Goal: Information Seeking & Learning: Check status

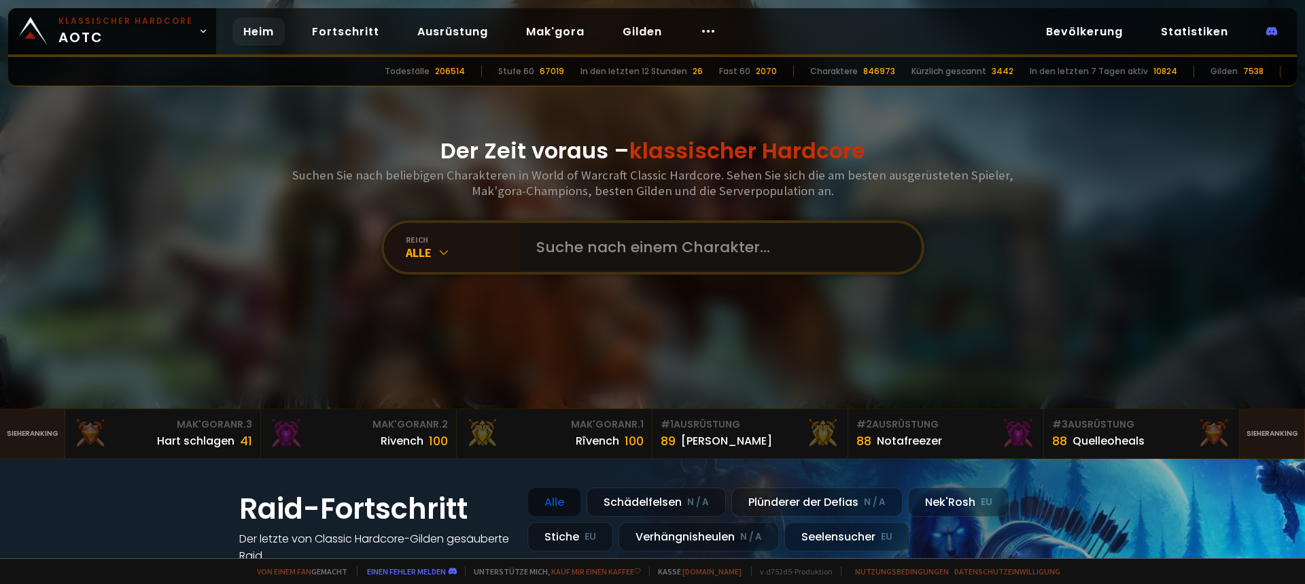
click at [676, 251] on input "text" at bounding box center [716, 247] width 377 height 49
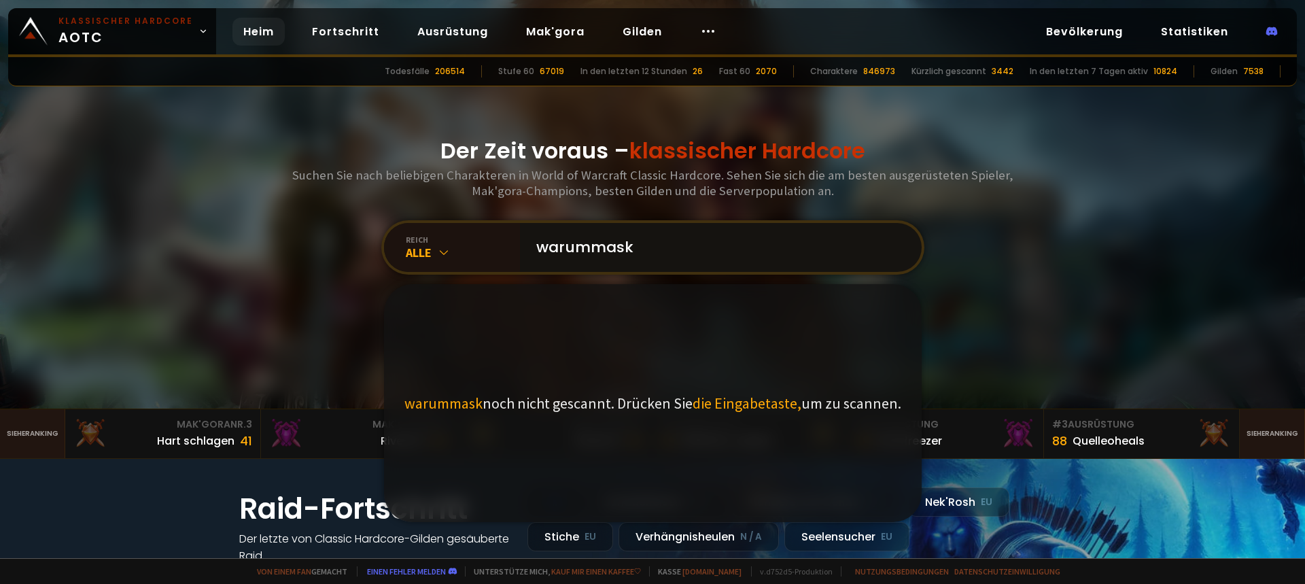
type input "warummaske"
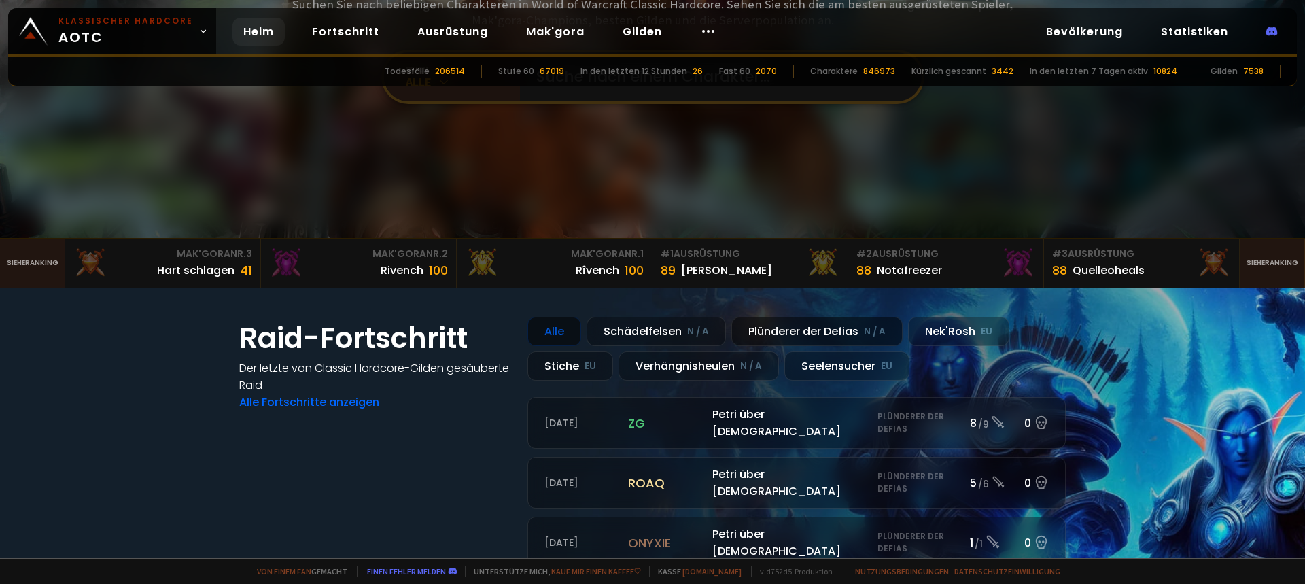
scroll to position [204, 0]
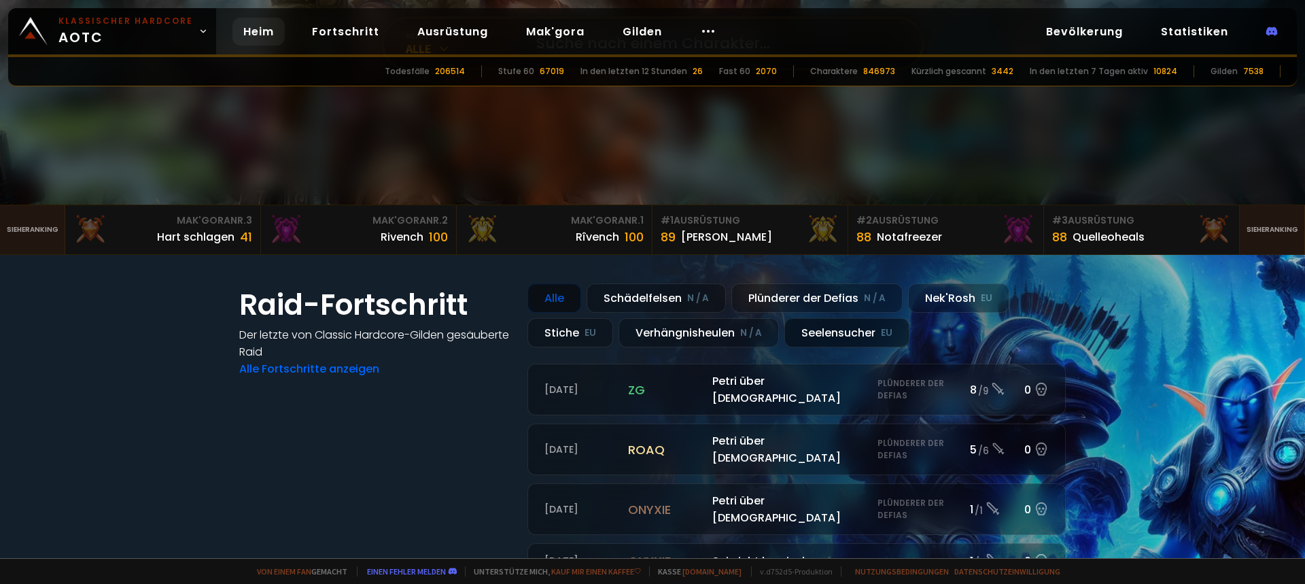
click at [826, 330] on font "Seelensucher" at bounding box center [838, 333] width 74 height 16
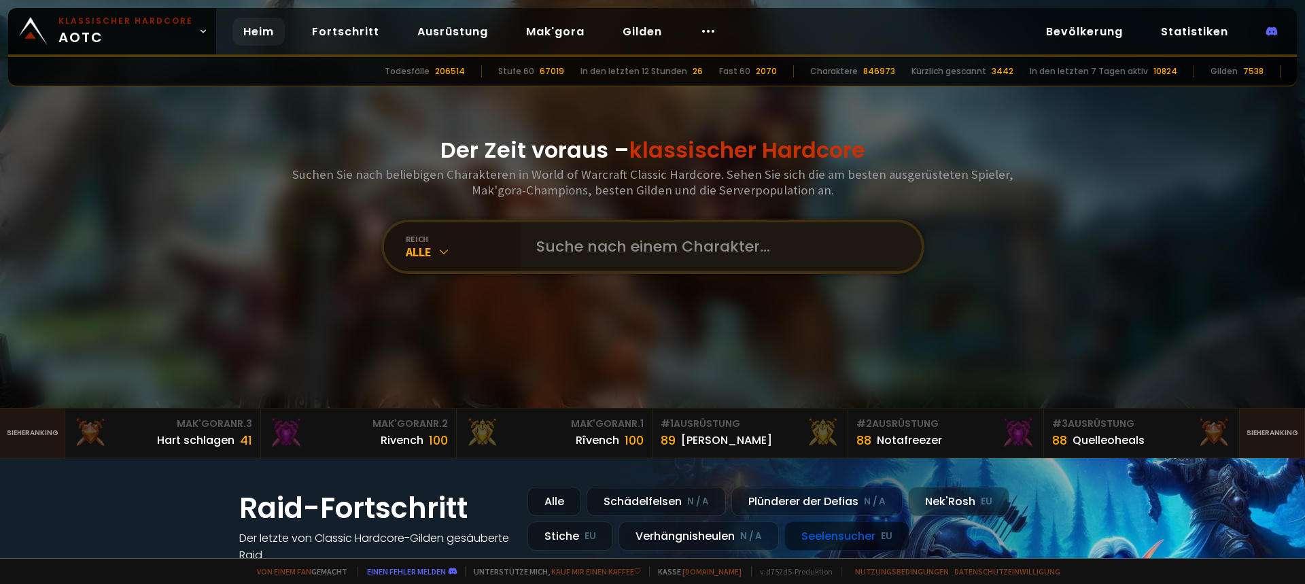
scroll to position [0, 0]
click at [701, 247] on input "text" at bounding box center [716, 247] width 377 height 49
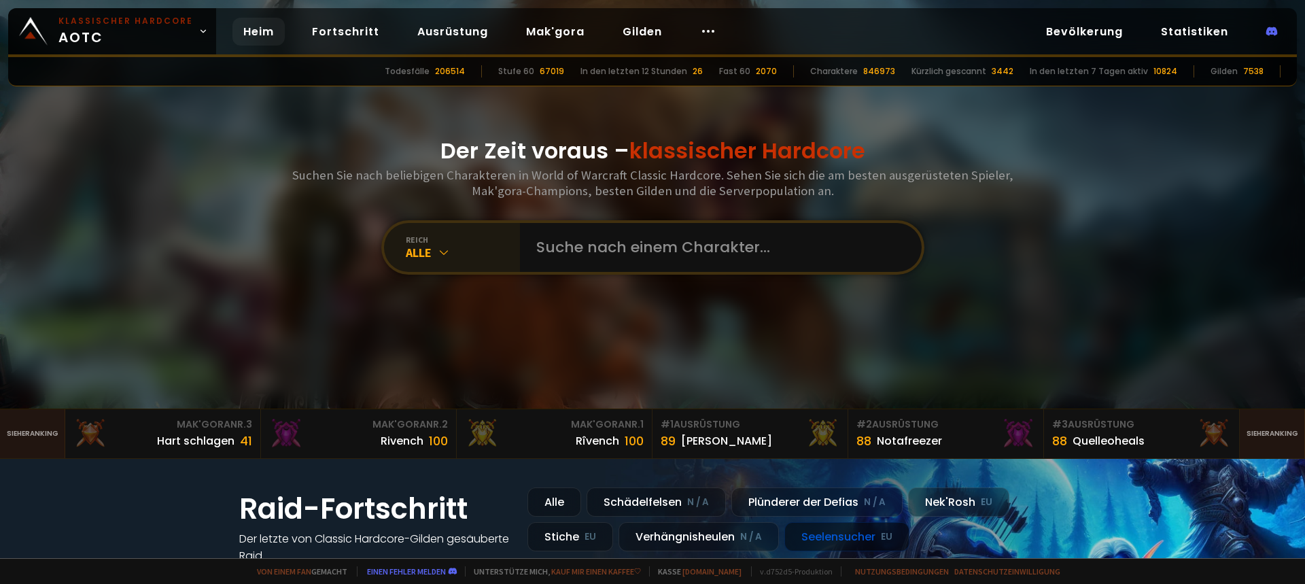
click at [458, 252] on div "Alle" at bounding box center [463, 253] width 114 height 16
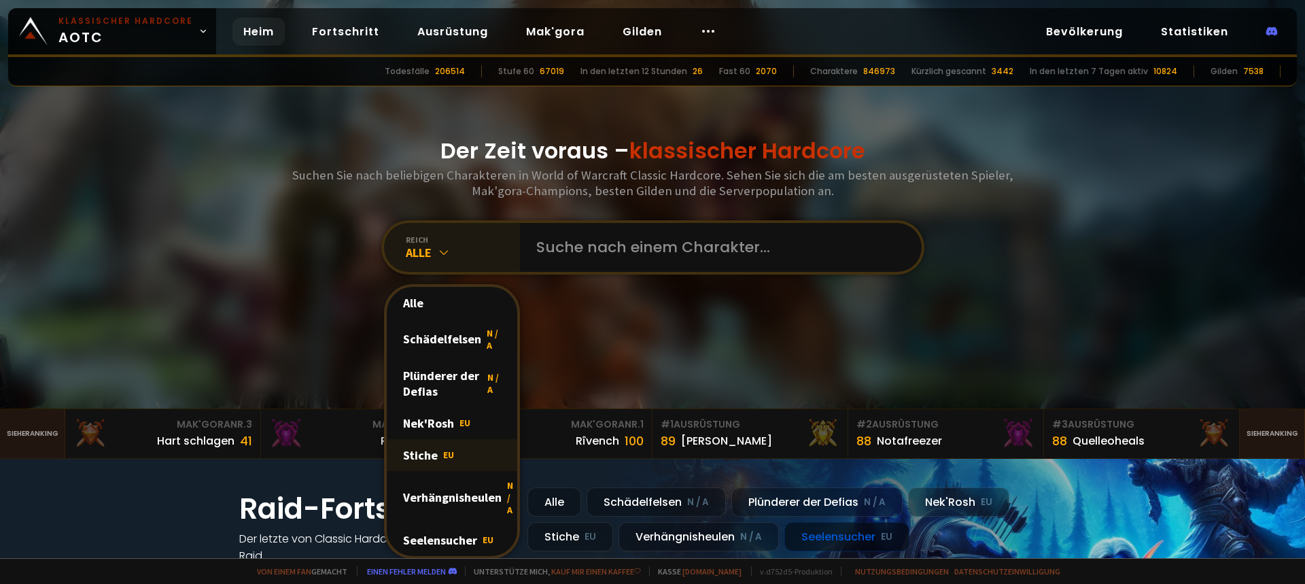
scroll to position [68, 0]
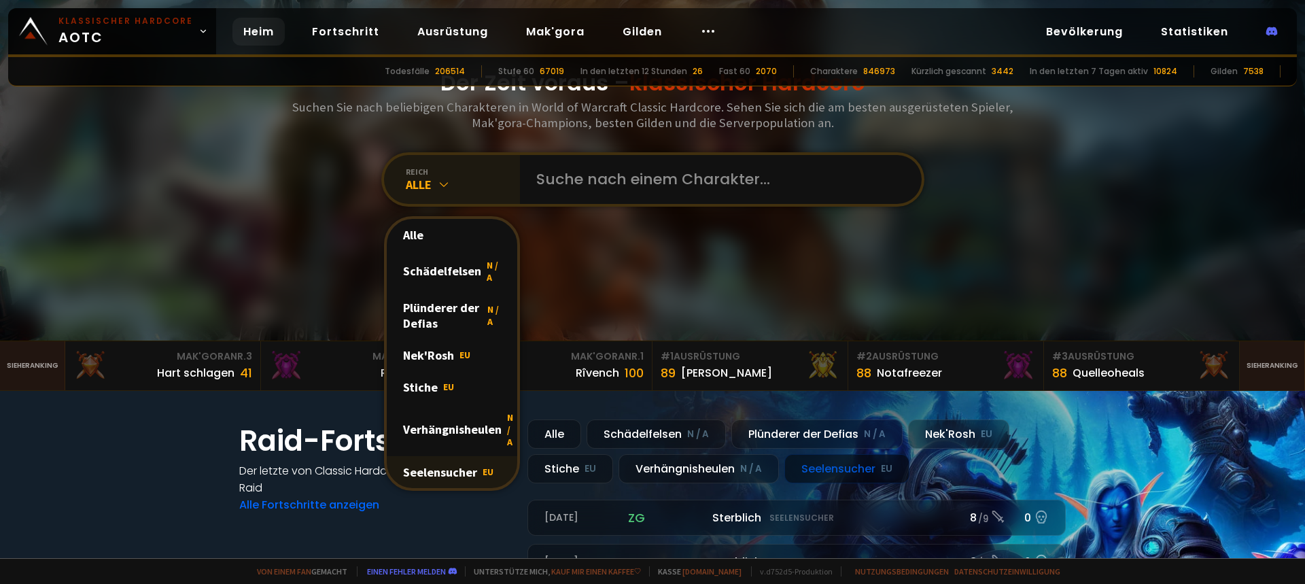
click at [464, 469] on font "Seelensucher" at bounding box center [440, 472] width 74 height 16
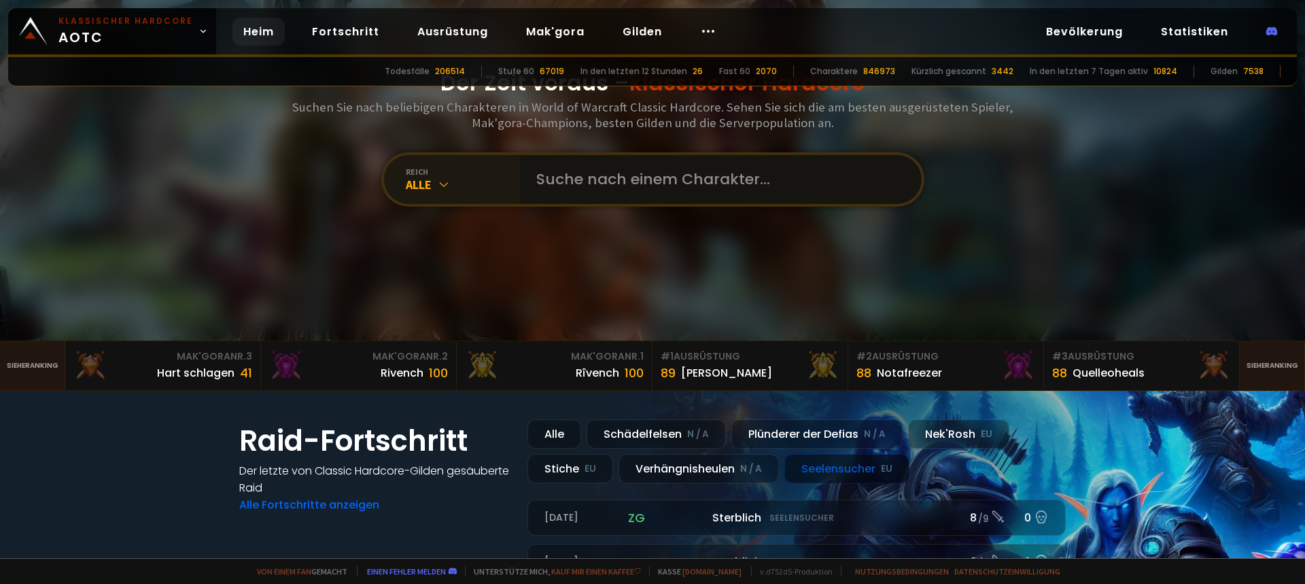
click at [647, 194] on input "text" at bounding box center [716, 179] width 377 height 49
type input "warummaske"
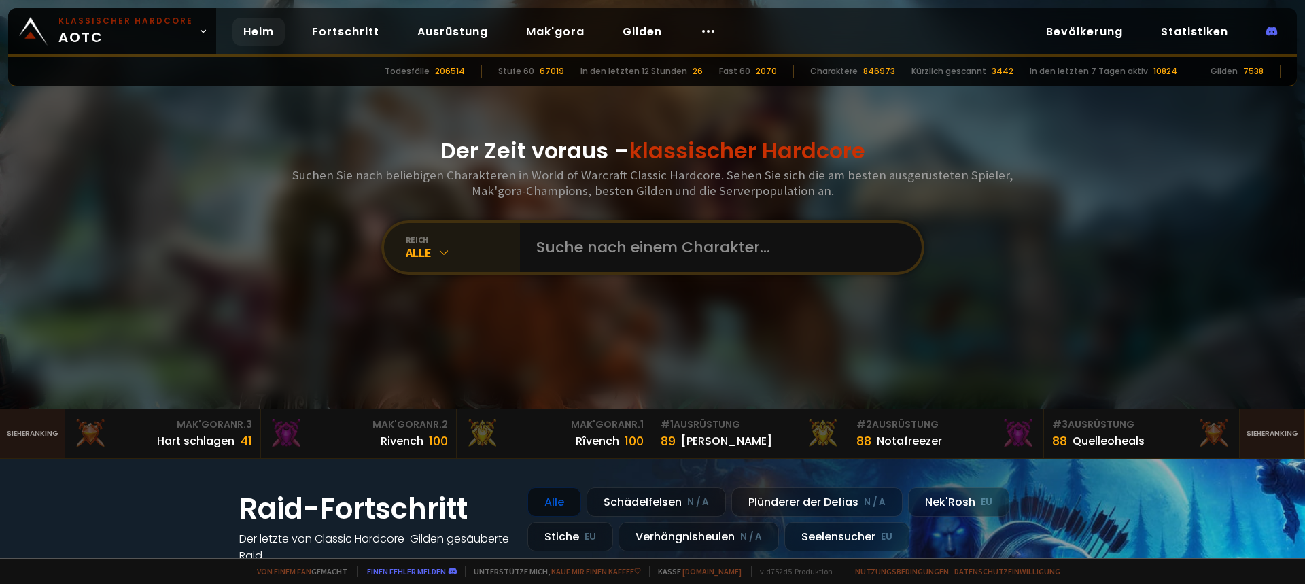
click at [464, 249] on div "Alle" at bounding box center [463, 253] width 114 height 16
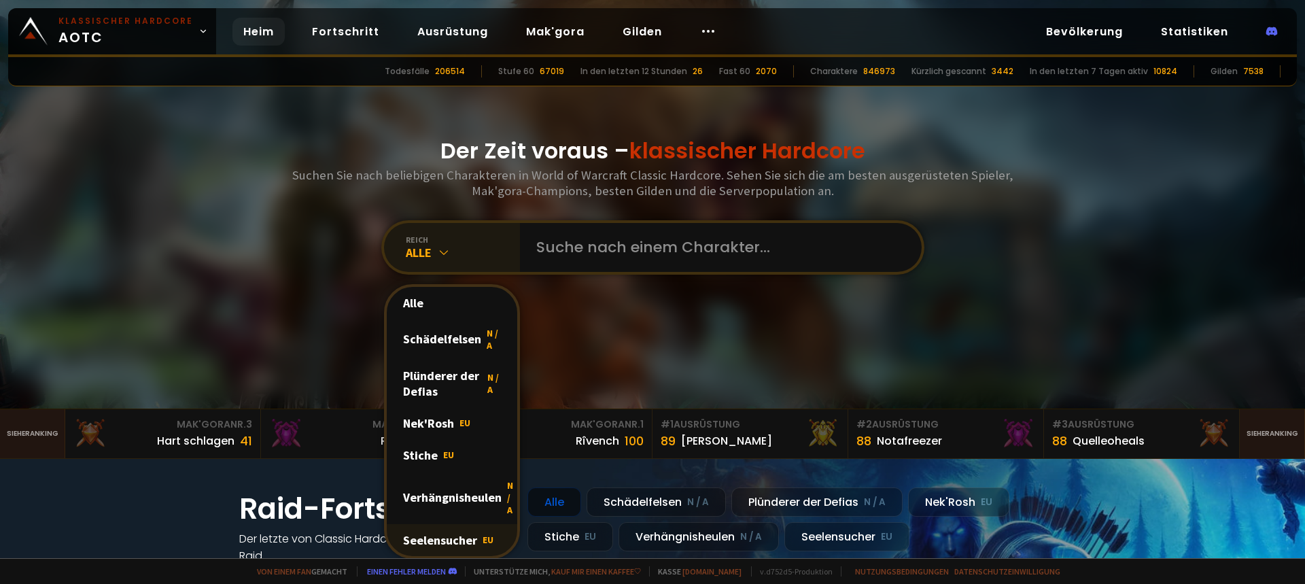
click at [448, 539] on font "Seelensucher" at bounding box center [440, 540] width 74 height 16
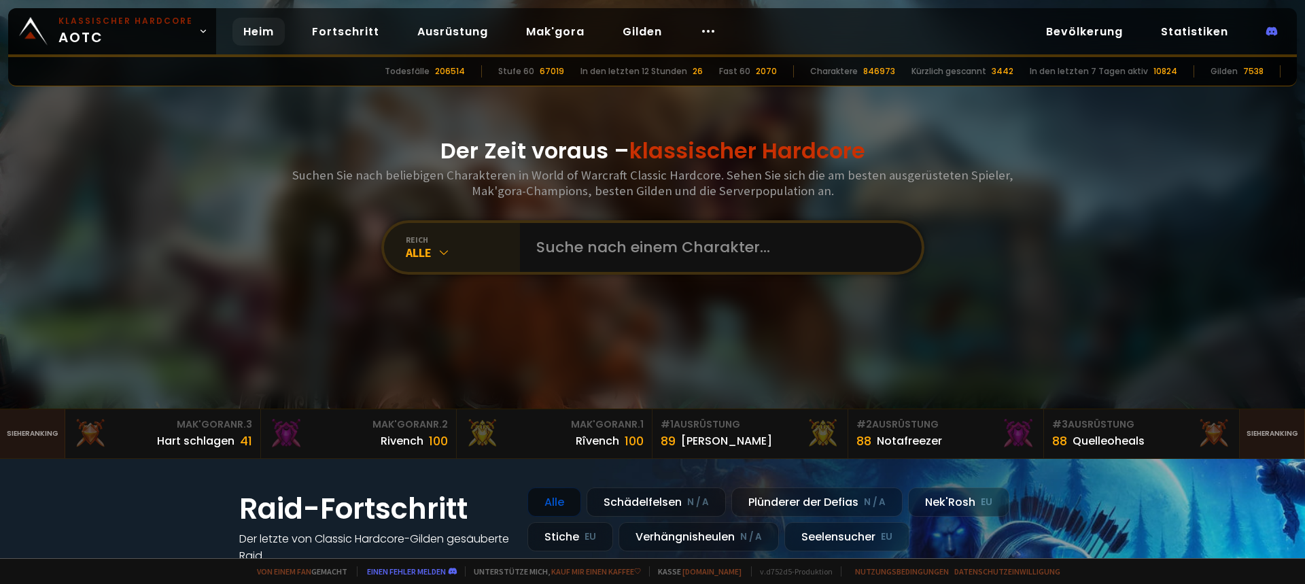
click at [455, 245] on div "Alle" at bounding box center [463, 253] width 114 height 16
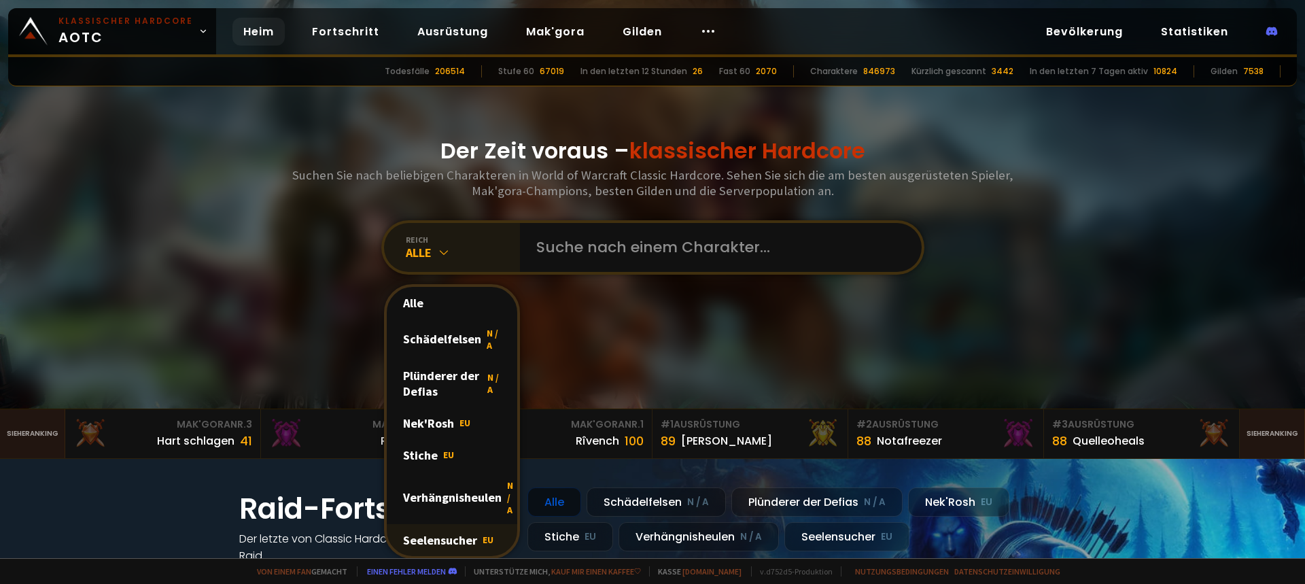
click at [462, 539] on font "Seelensucher" at bounding box center [440, 540] width 74 height 16
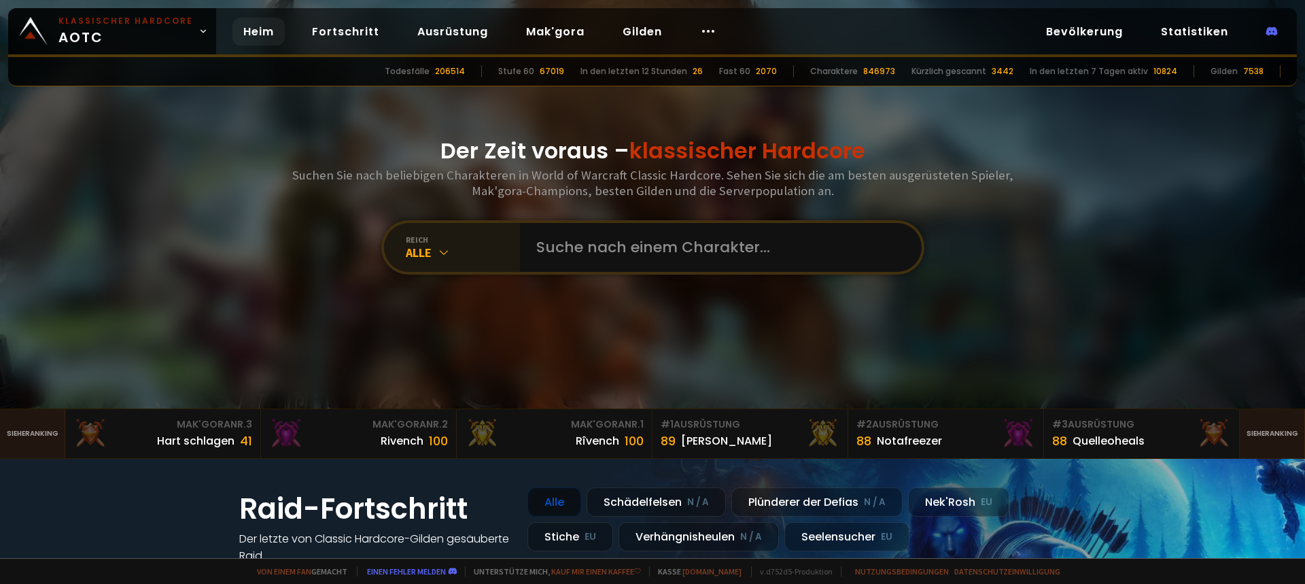
click at [446, 252] on icon at bounding box center [444, 252] width 14 height 14
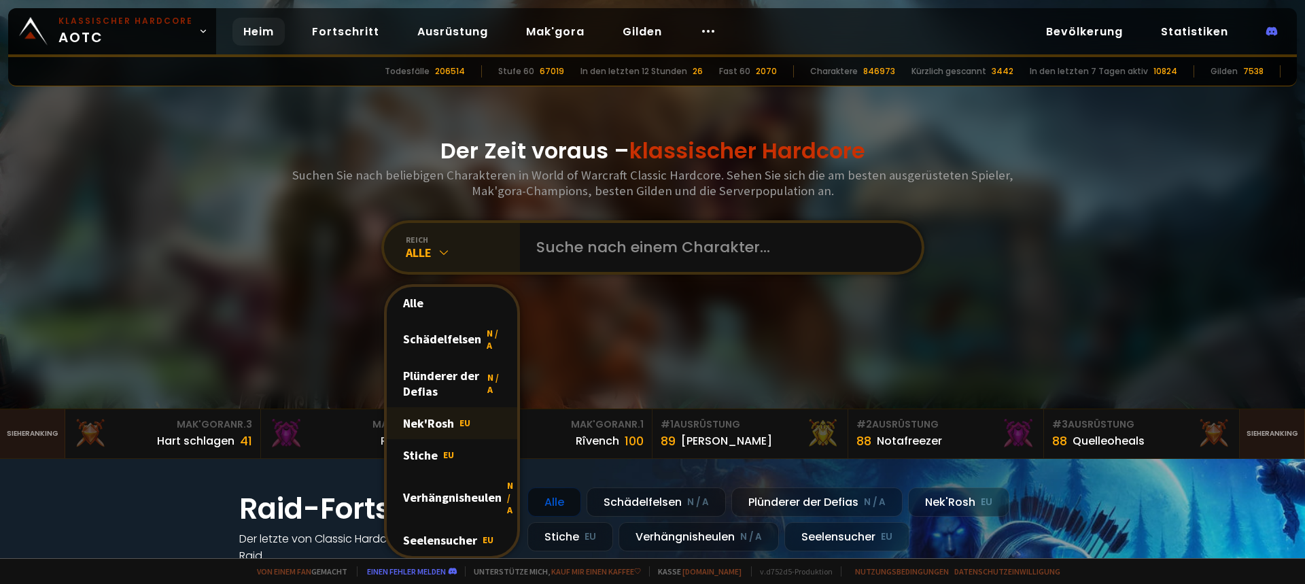
click at [461, 425] on div "Nek'Rosh EU" at bounding box center [452, 423] width 130 height 32
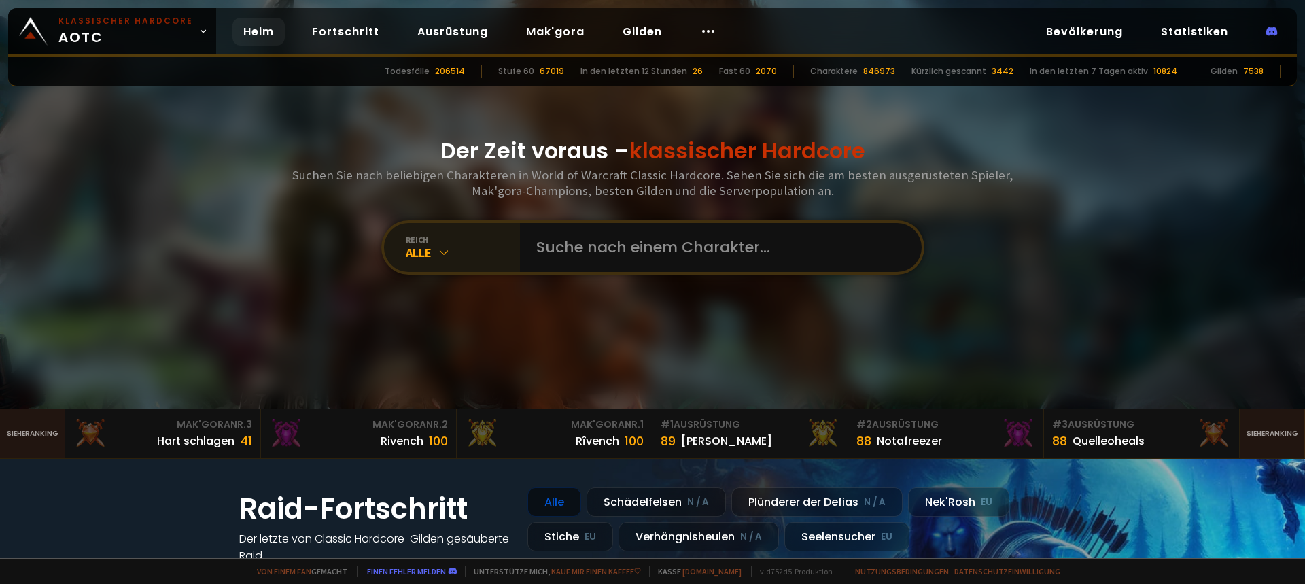
click at [449, 260] on div "Reich Alle" at bounding box center [452, 247] width 136 height 49
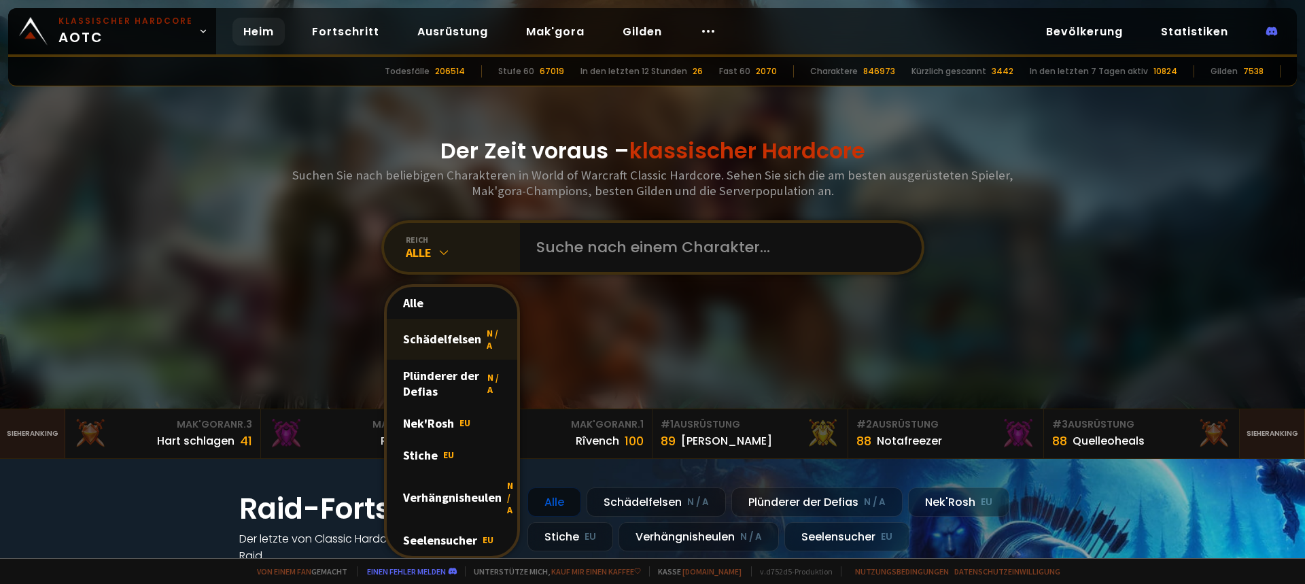
click at [446, 341] on font "Schädelfelsen" at bounding box center [442, 339] width 78 height 16
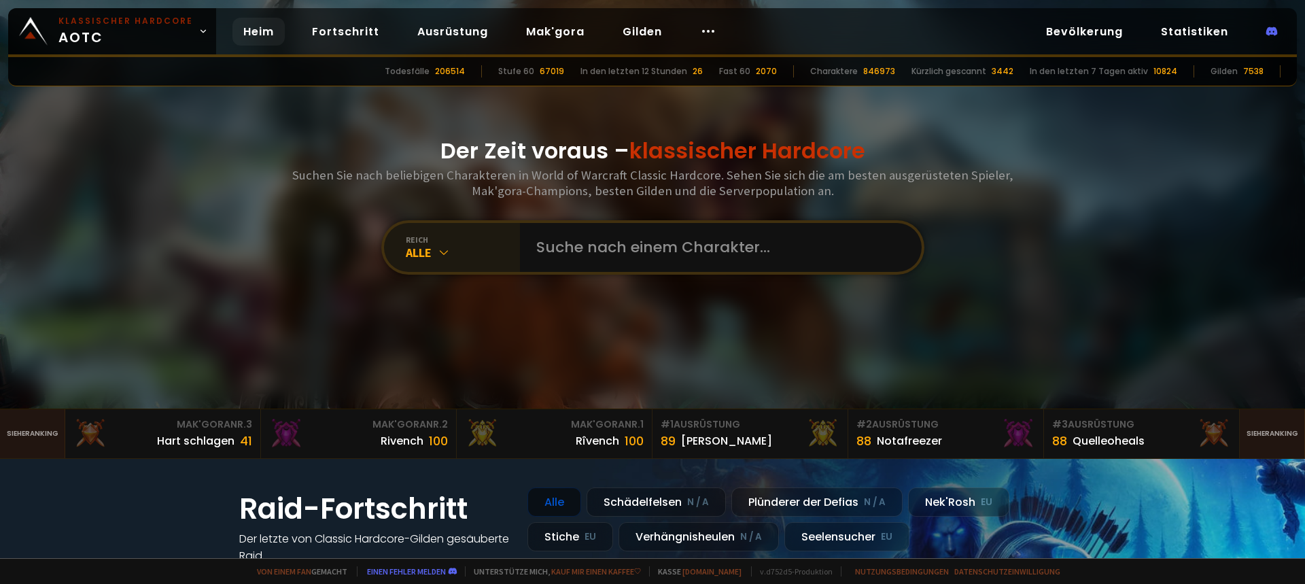
click at [447, 242] on div "Reich" at bounding box center [463, 239] width 114 height 10
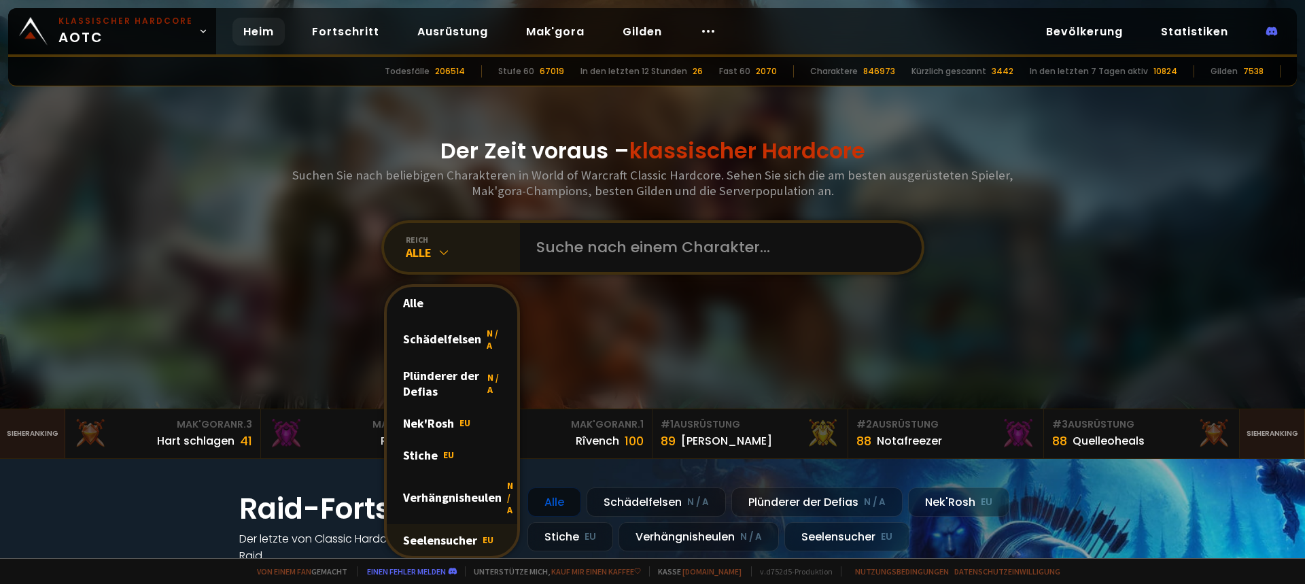
click at [464, 540] on font "Seelensucher" at bounding box center [440, 540] width 74 height 16
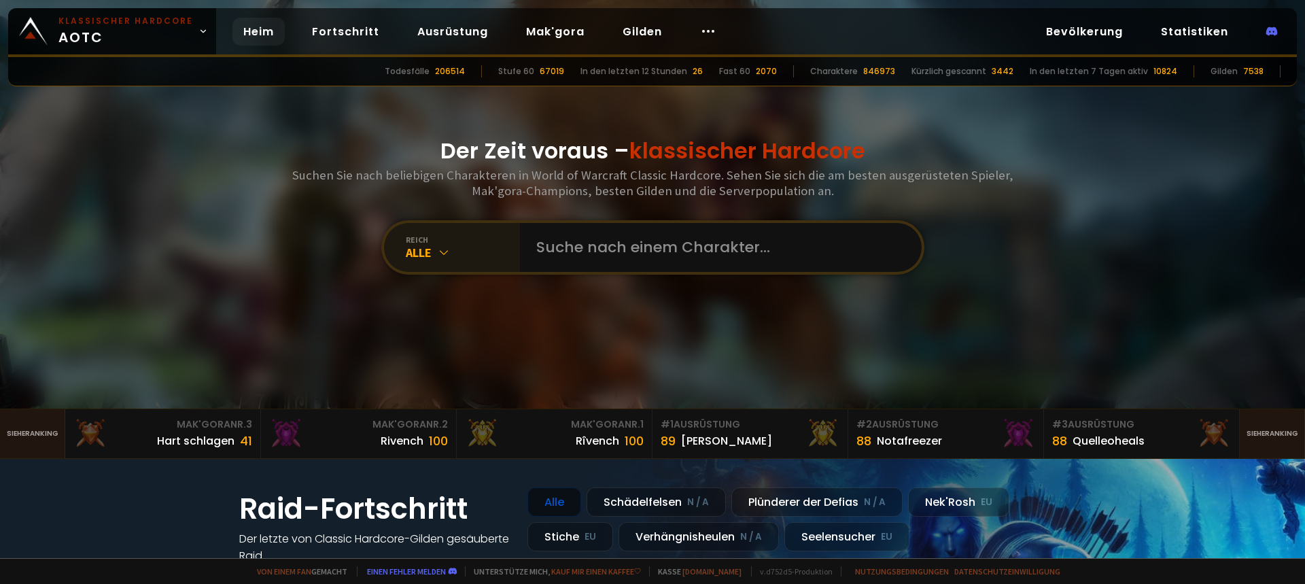
click at [451, 249] on icon at bounding box center [444, 252] width 14 height 14
click at [448, 253] on icon at bounding box center [444, 252] width 14 height 14
click at [663, 251] on input "text" at bounding box center [716, 247] width 377 height 49
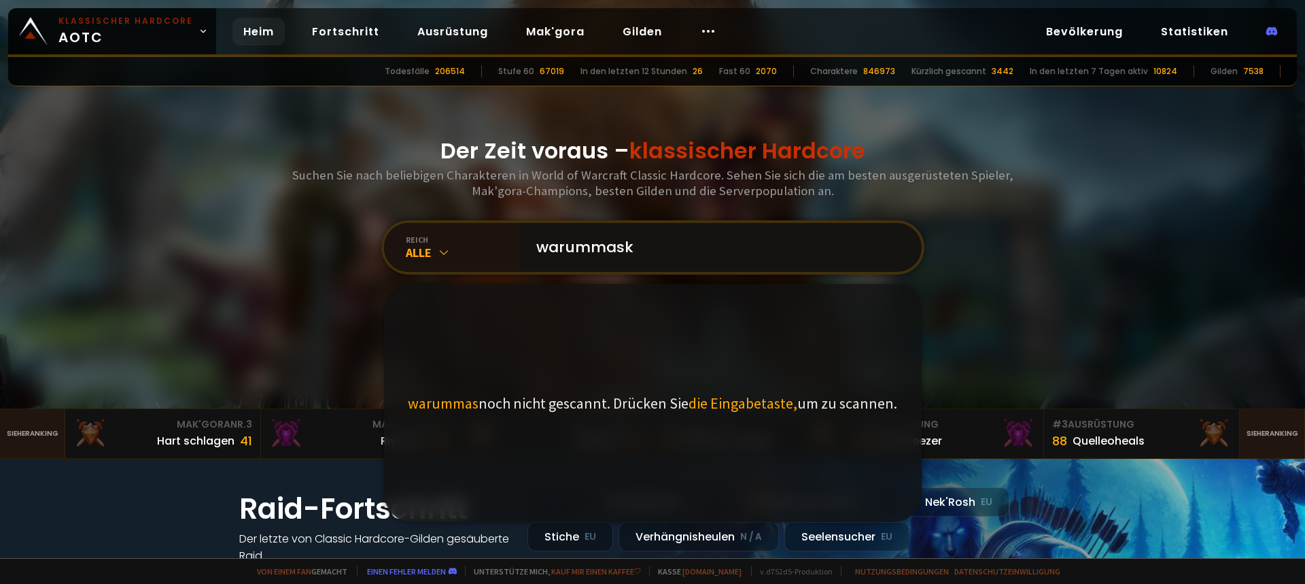
type input "warummaskê"
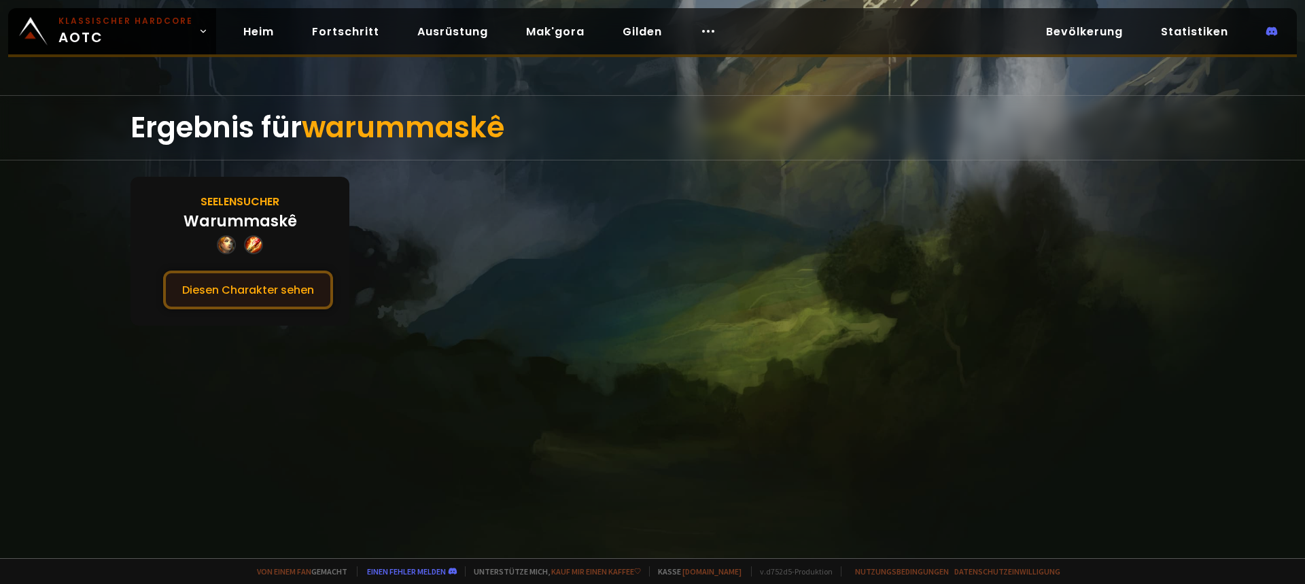
click at [266, 294] on font "Diesen Charakter sehen" at bounding box center [248, 290] width 132 height 16
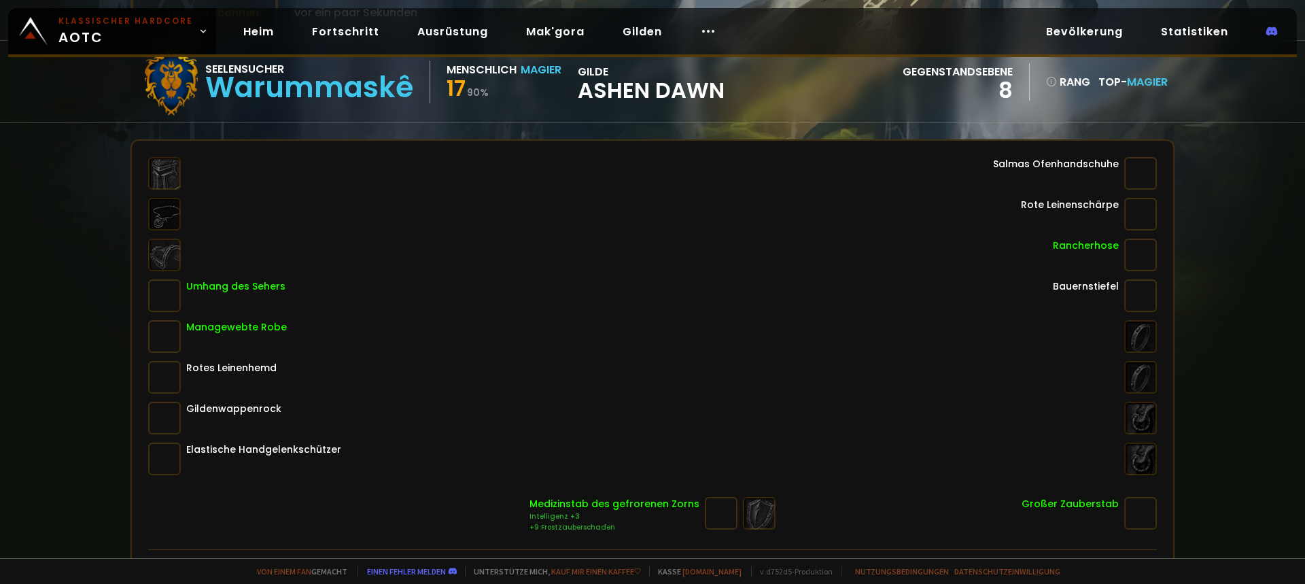
scroll to position [136, 0]
